Goal: Information Seeking & Learning: Find specific fact

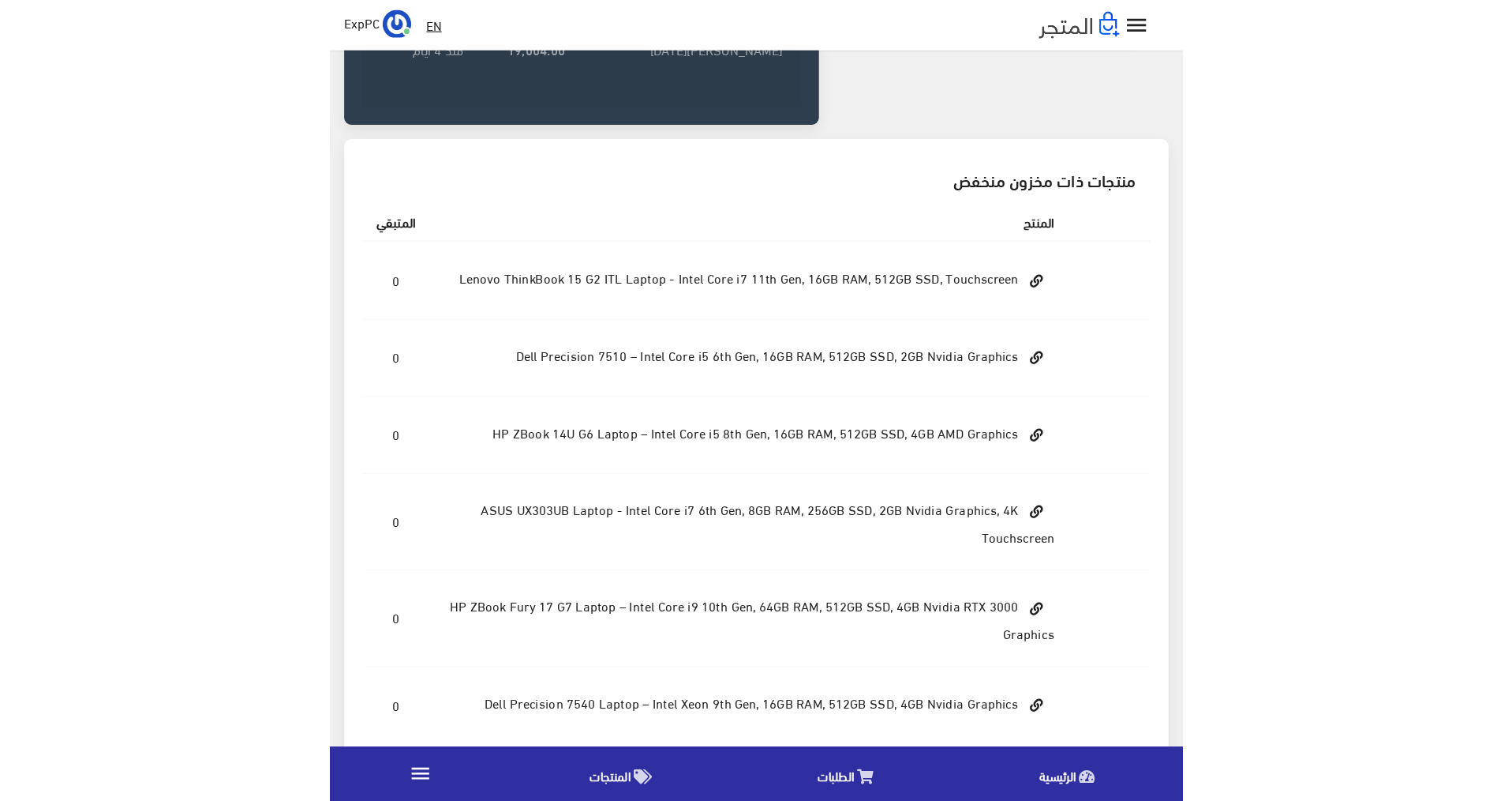
scroll to position [246, 0]
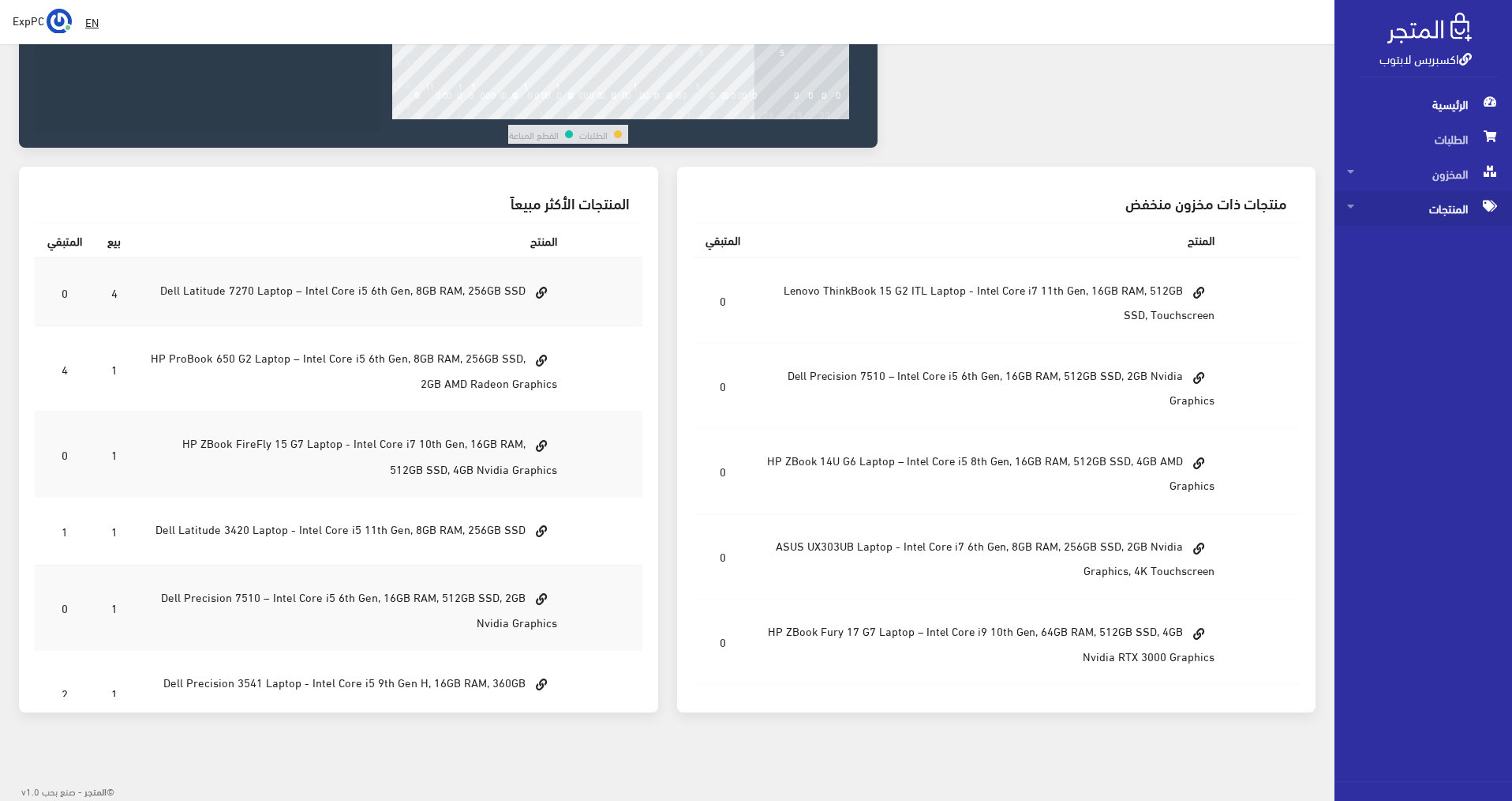
click at [752, 208] on span "المنتجات" at bounding box center [1424, 208] width 153 height 35
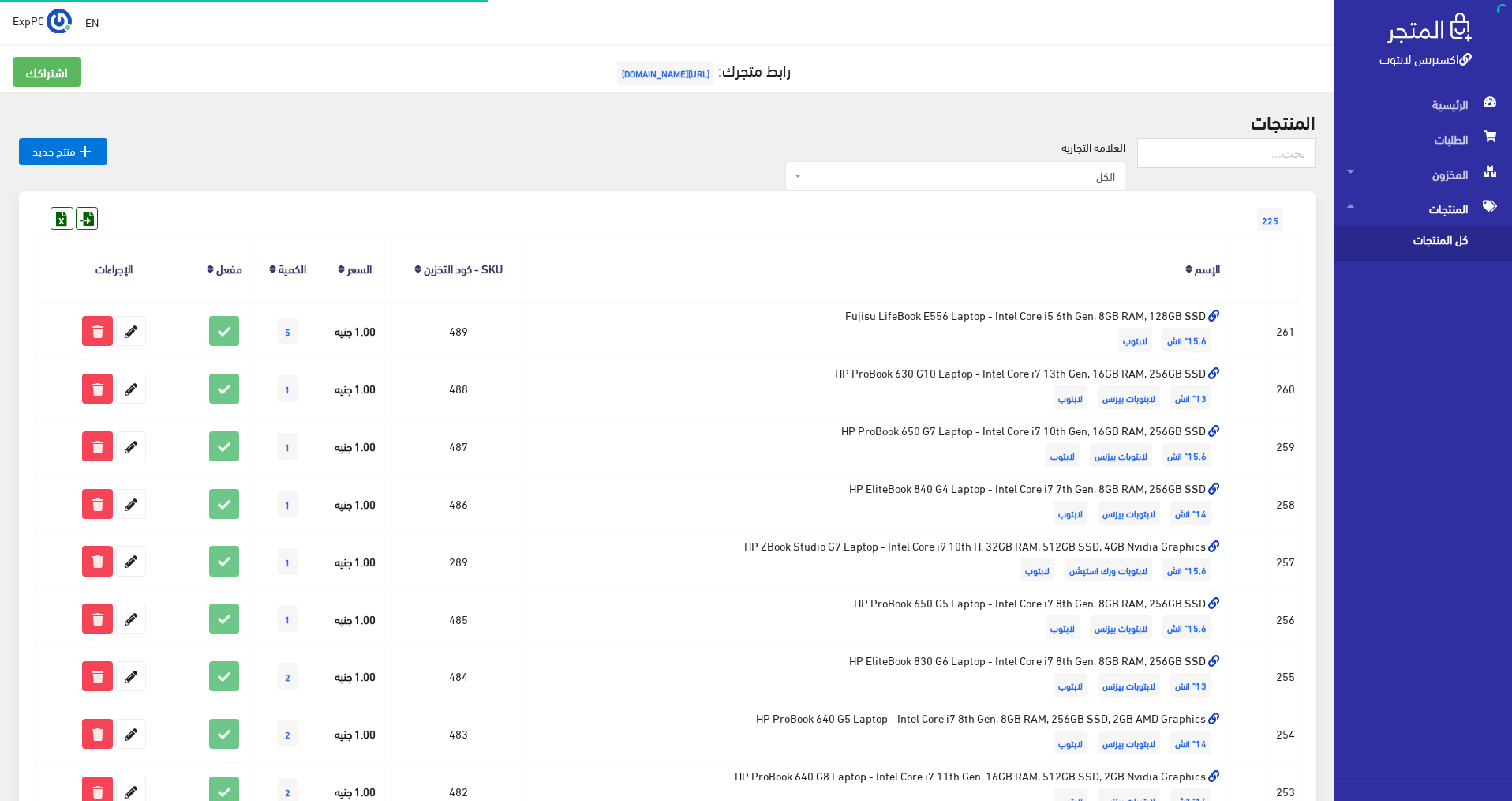
click at [752, 241] on span "كل المنتجات" at bounding box center [1407, 243] width 120 height 35
click at [752, 153] on input "text" at bounding box center [1227, 154] width 178 height 30
type input "ف"
type input "t580"
